Goal: Transaction & Acquisition: Purchase product/service

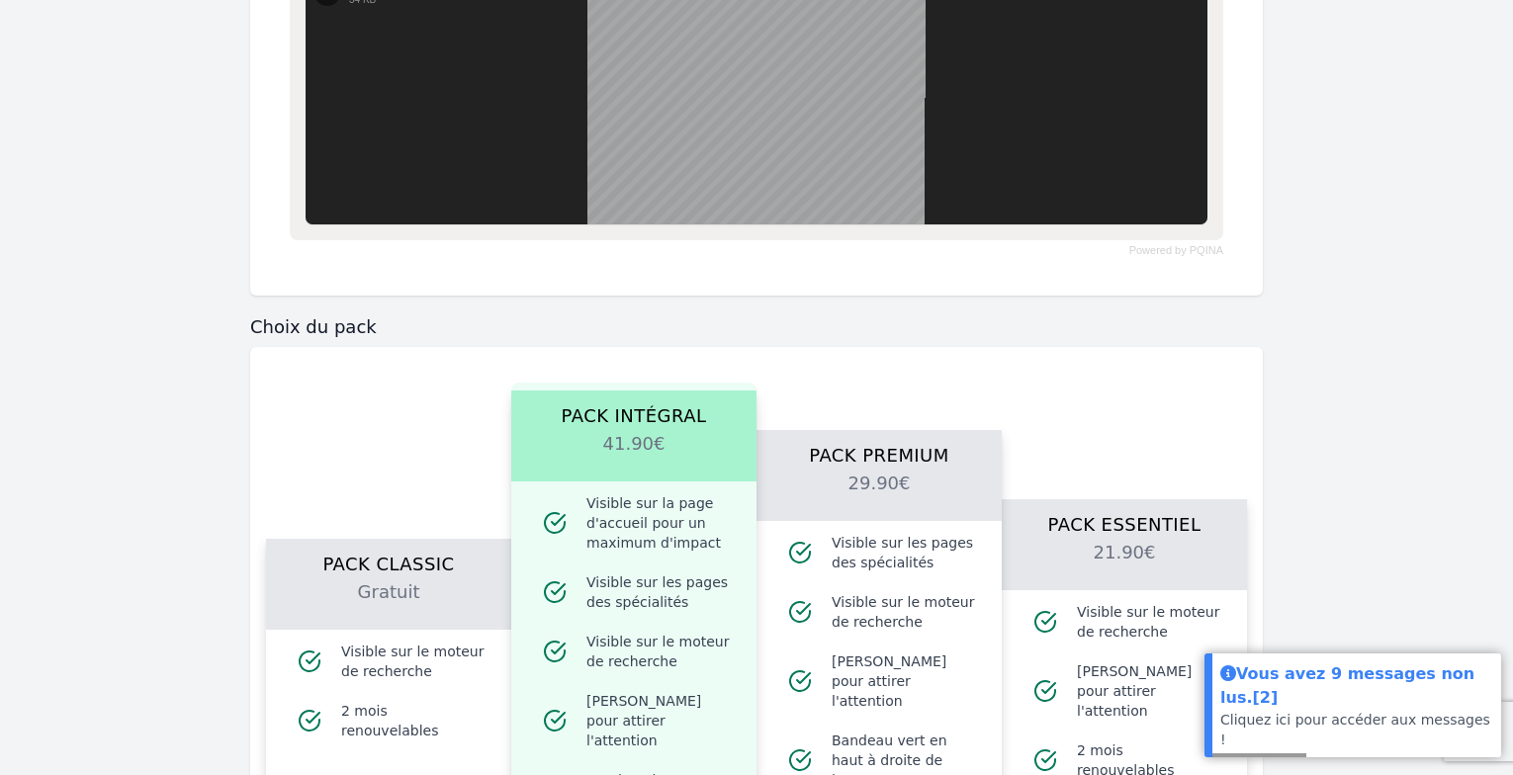
scroll to position [1582, 0]
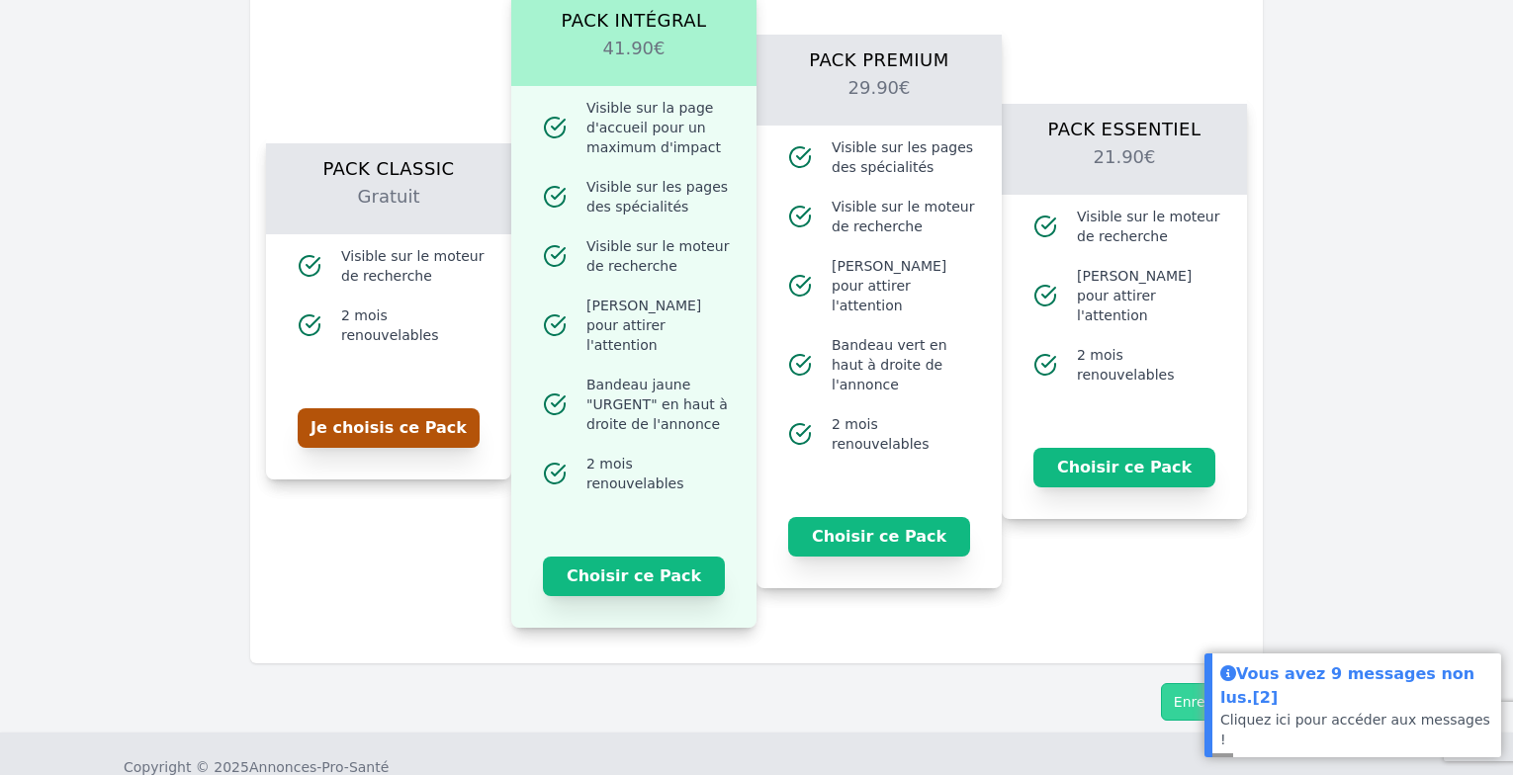
click at [346, 425] on button "Je choisis ce Pack" at bounding box center [389, 428] width 182 height 40
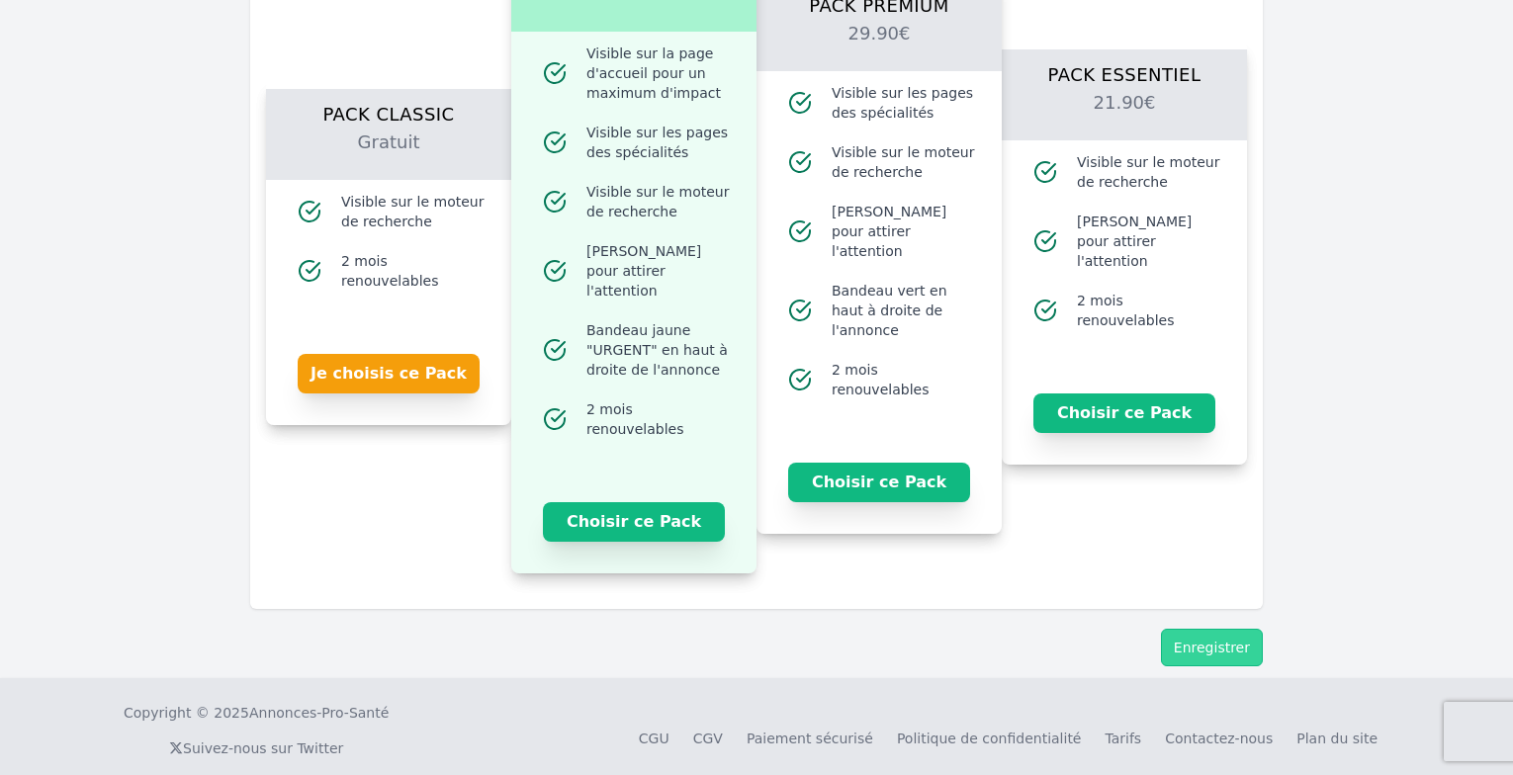
scroll to position [1640, 0]
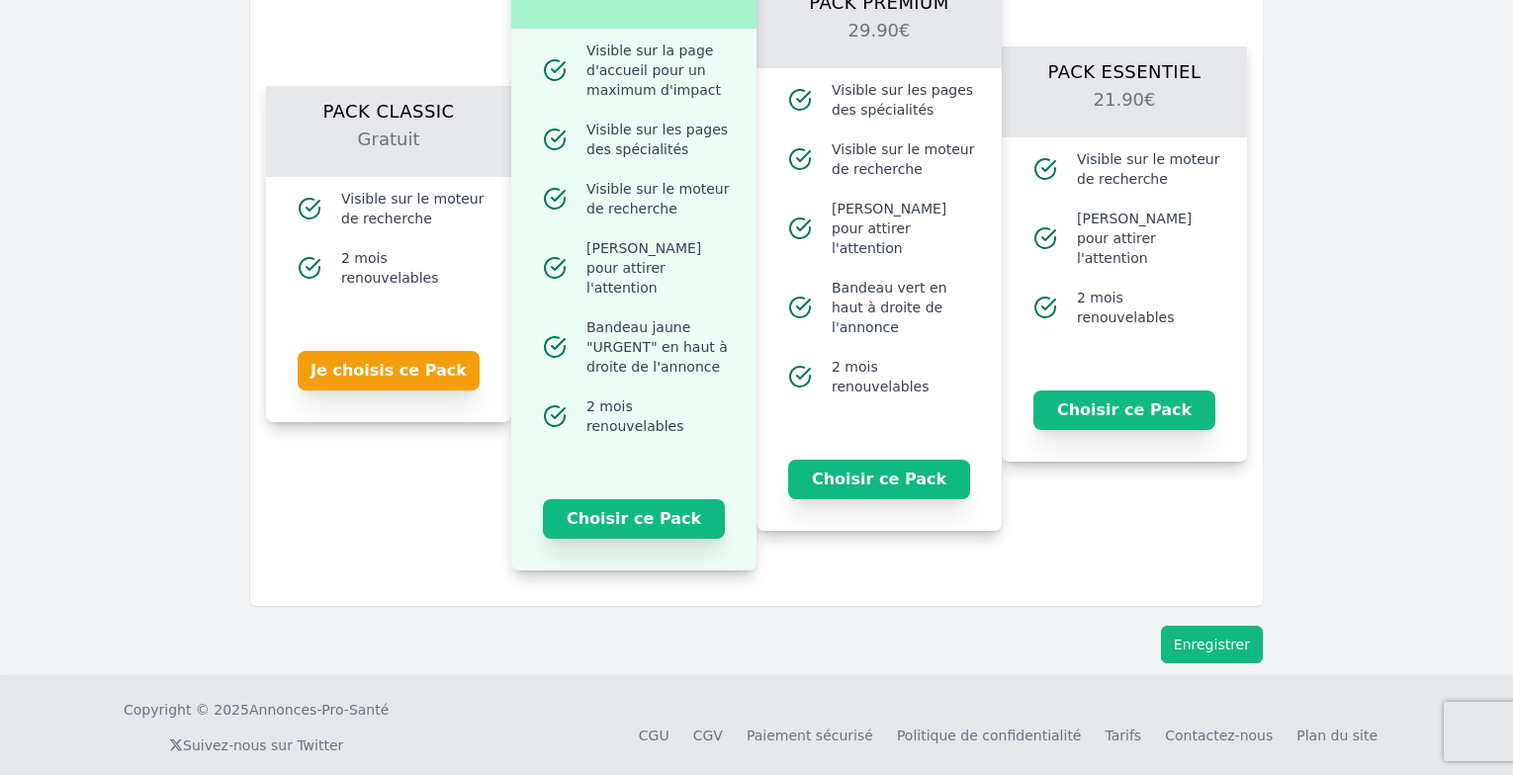
click at [1205, 636] on button "Enregistrer" at bounding box center [1212, 645] width 102 height 38
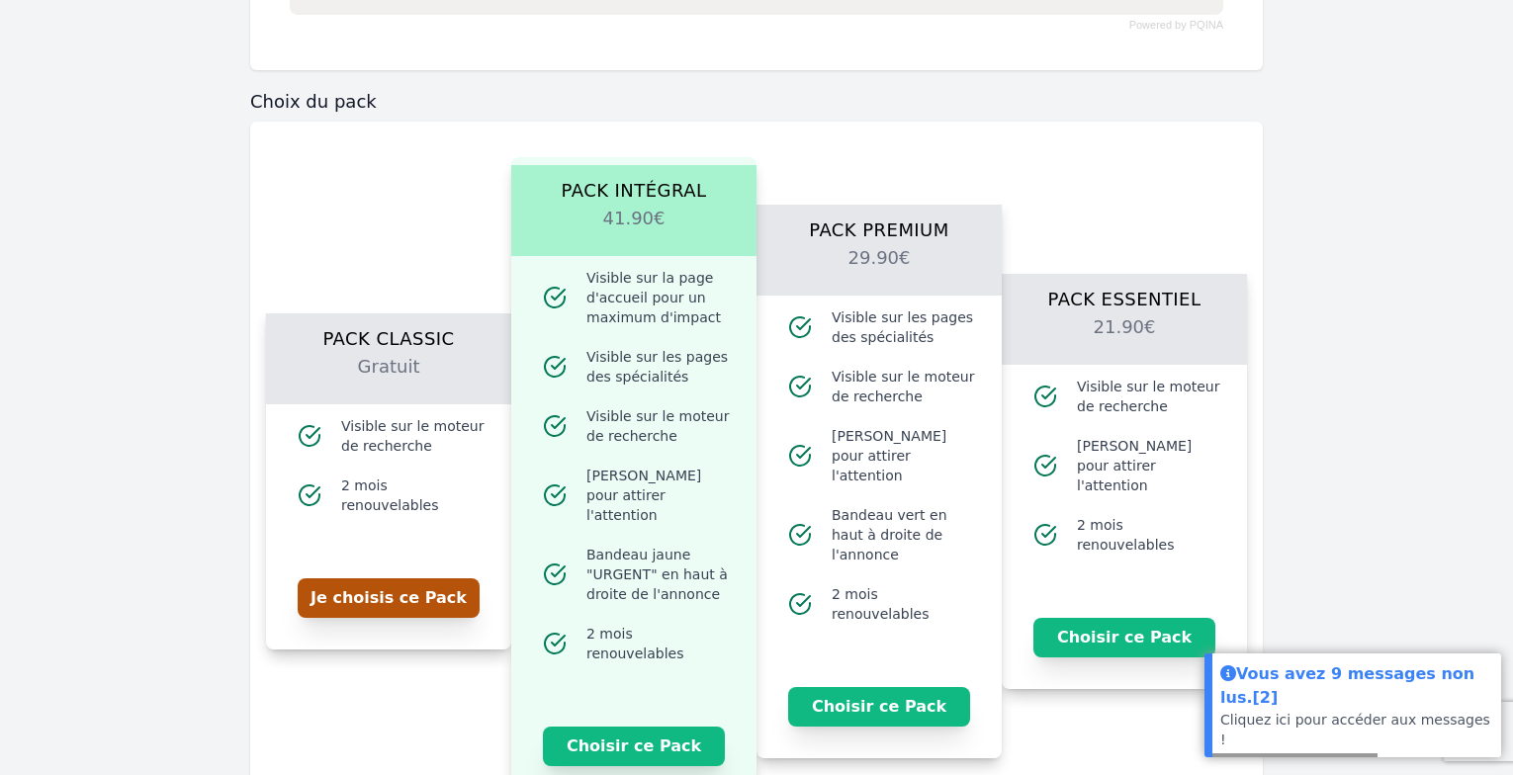
scroll to position [1286, 0]
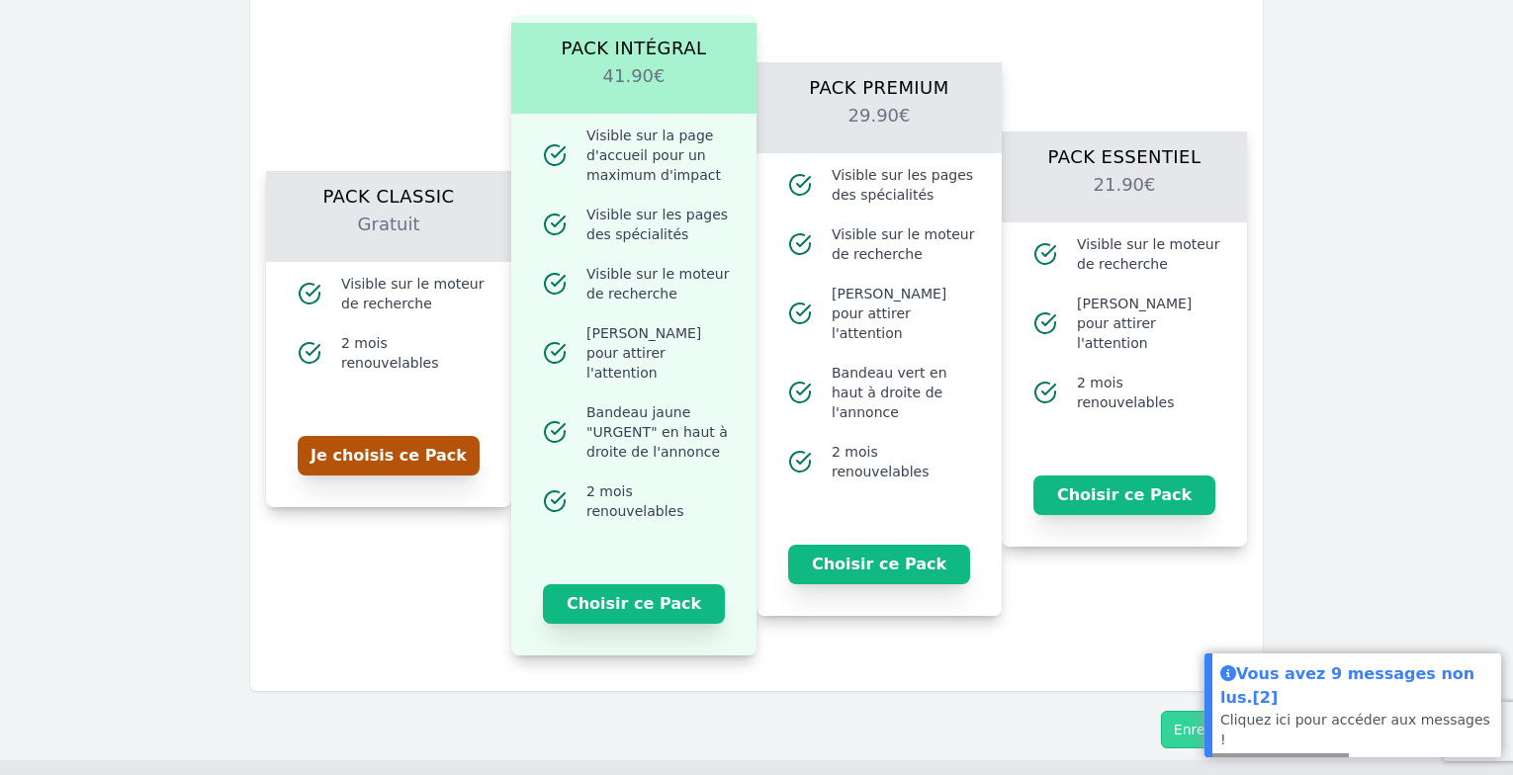
click at [374, 453] on button "Je choisis ce Pack" at bounding box center [389, 456] width 182 height 40
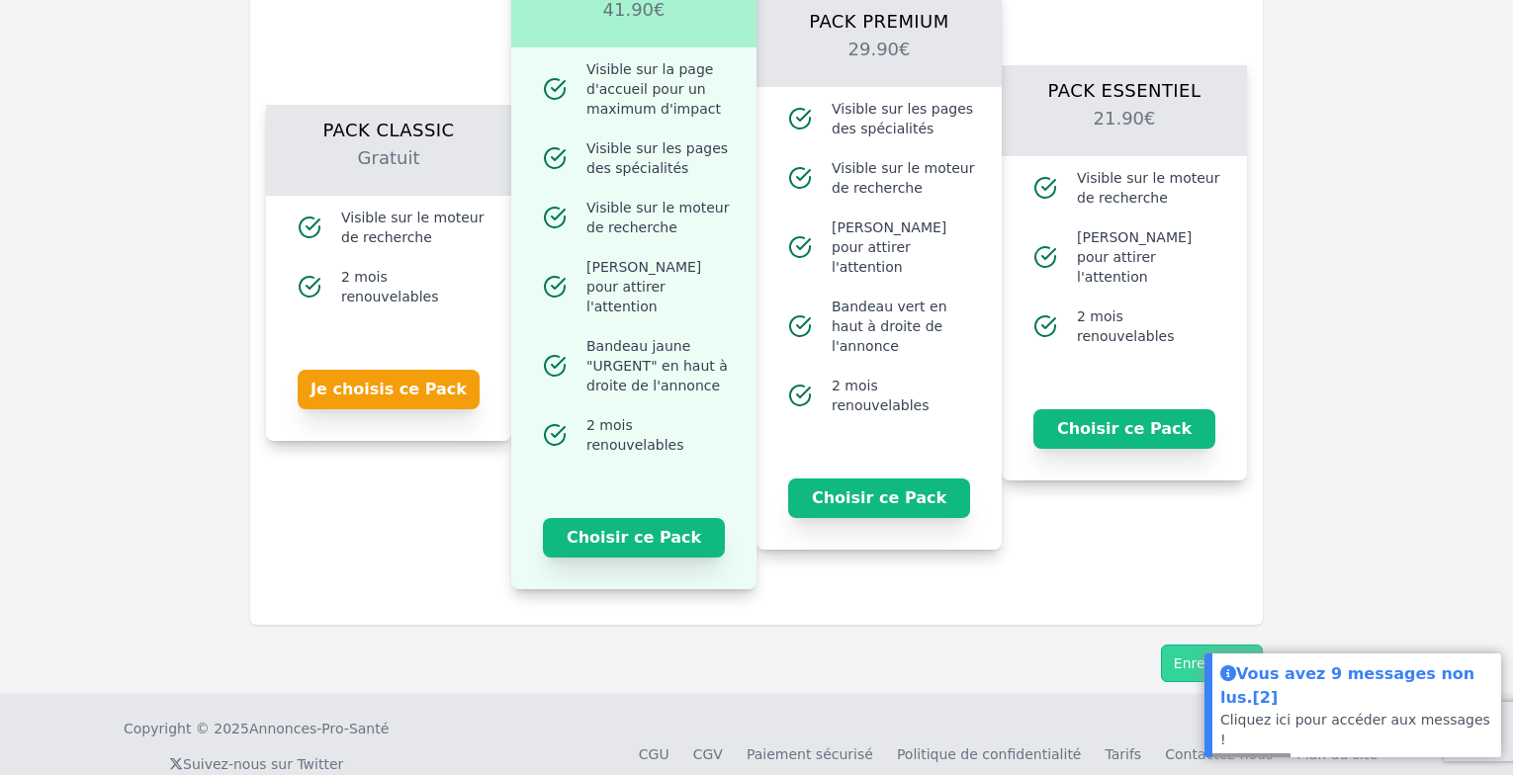
scroll to position [1371, 0]
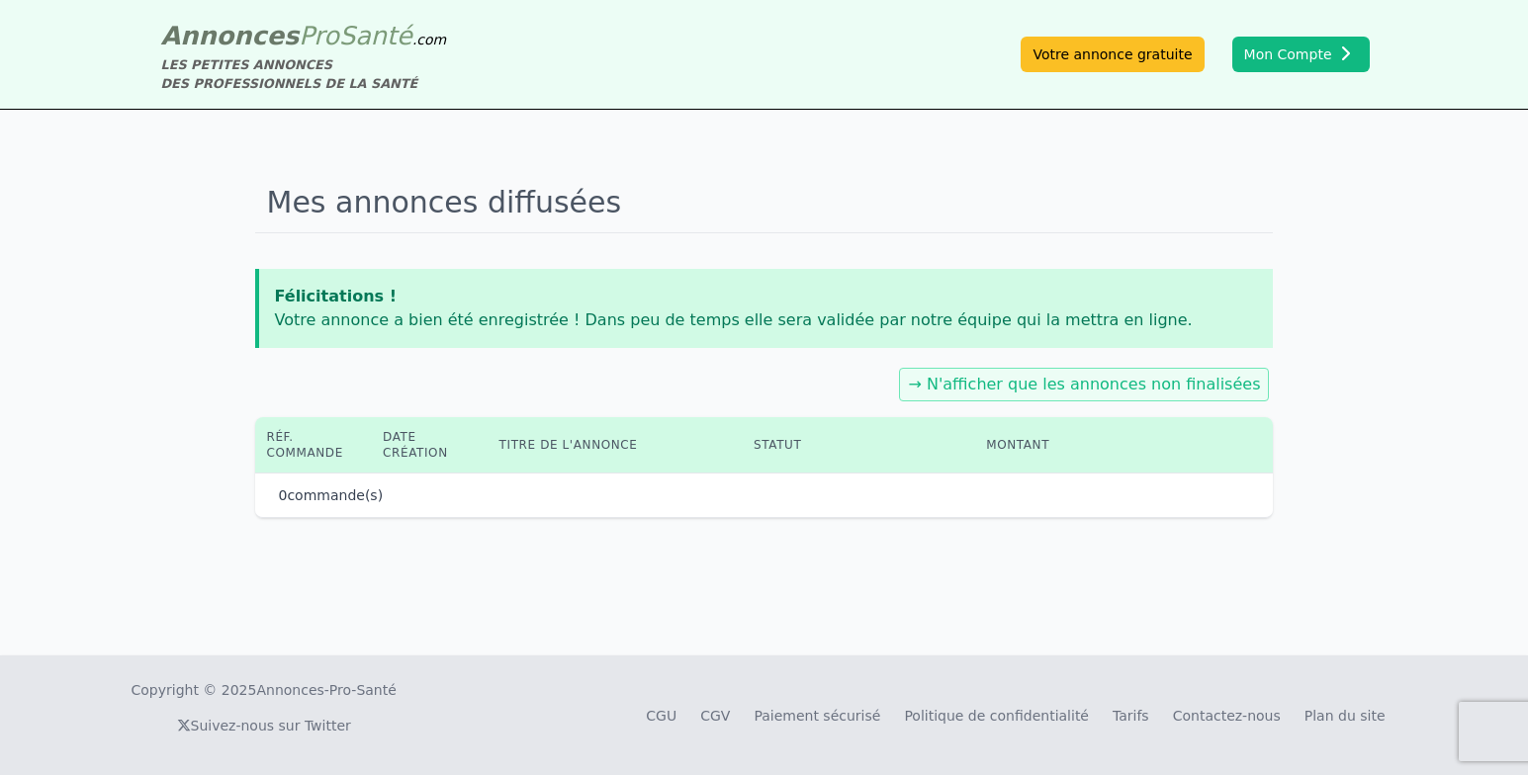
click at [1217, 620] on div "Mes annonces diffusées Félicitations ! Votre annonce a bien été enregistrée ! D…" at bounding box center [764, 383] width 1528 height 546
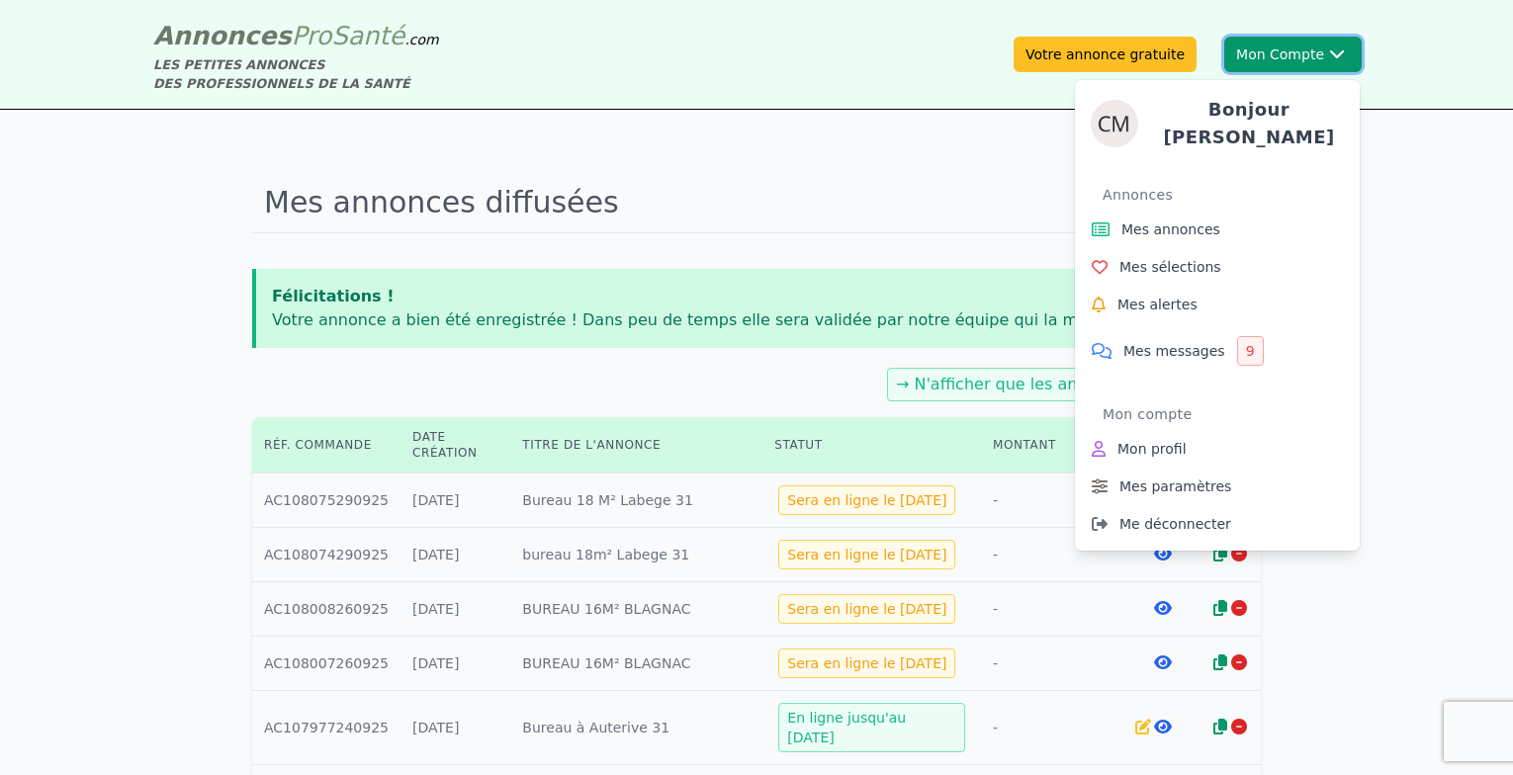
click at [1272, 43] on button "Mon Compte Bonjour [PERSON_NAME] annonces Mes sélections Mes alertes Mes messag…" at bounding box center [1292, 55] width 137 height 36
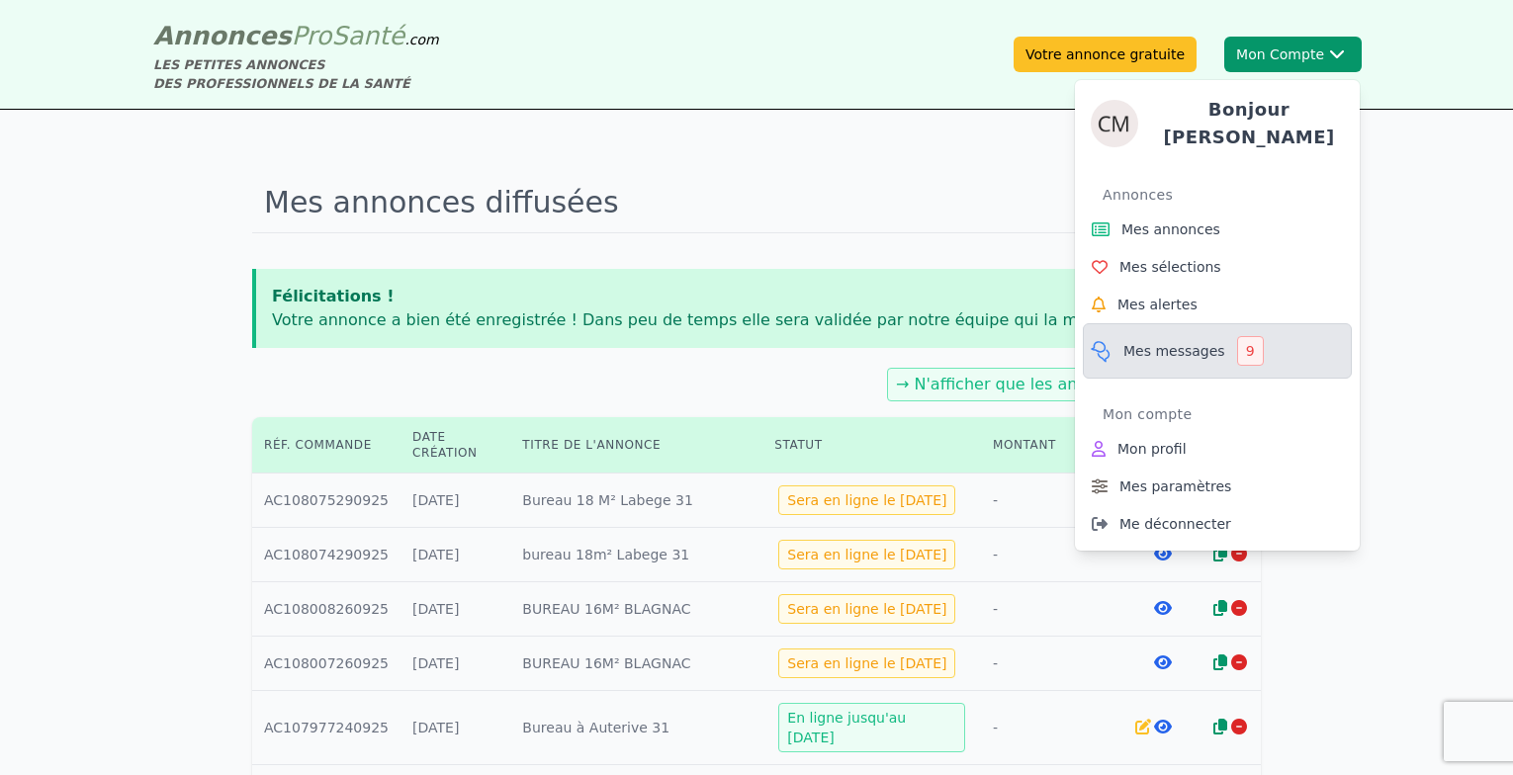
click at [1176, 341] on span "Mes messages" at bounding box center [1174, 351] width 102 height 20
